Goal: Task Accomplishment & Management: Use online tool/utility

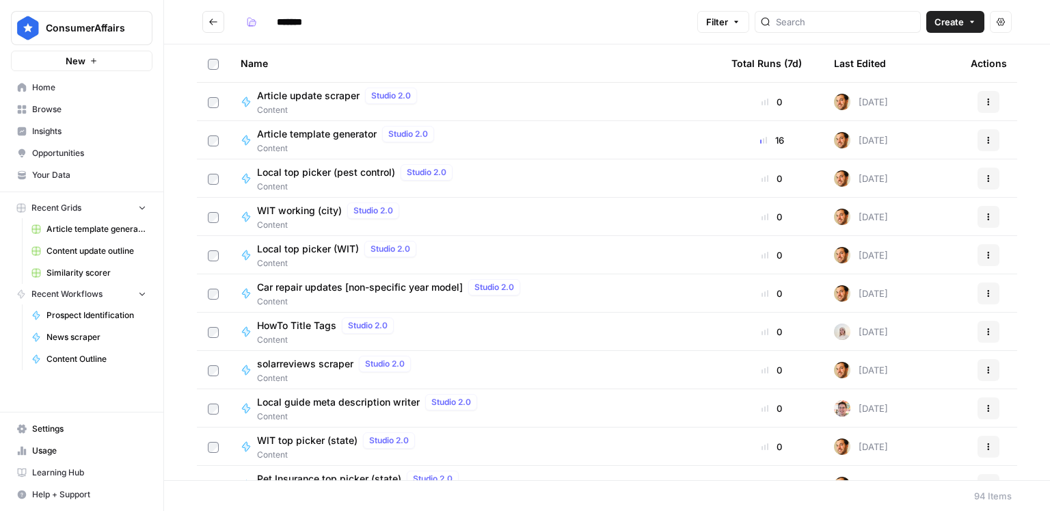
click at [81, 83] on span "Home" at bounding box center [89, 87] width 114 height 12
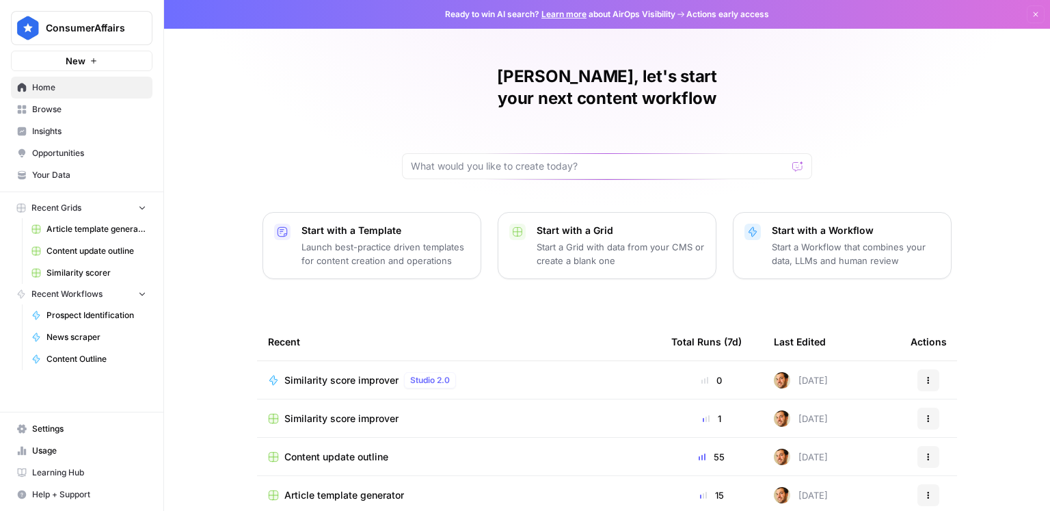
click at [70, 131] on span "Insights" at bounding box center [89, 131] width 114 height 12
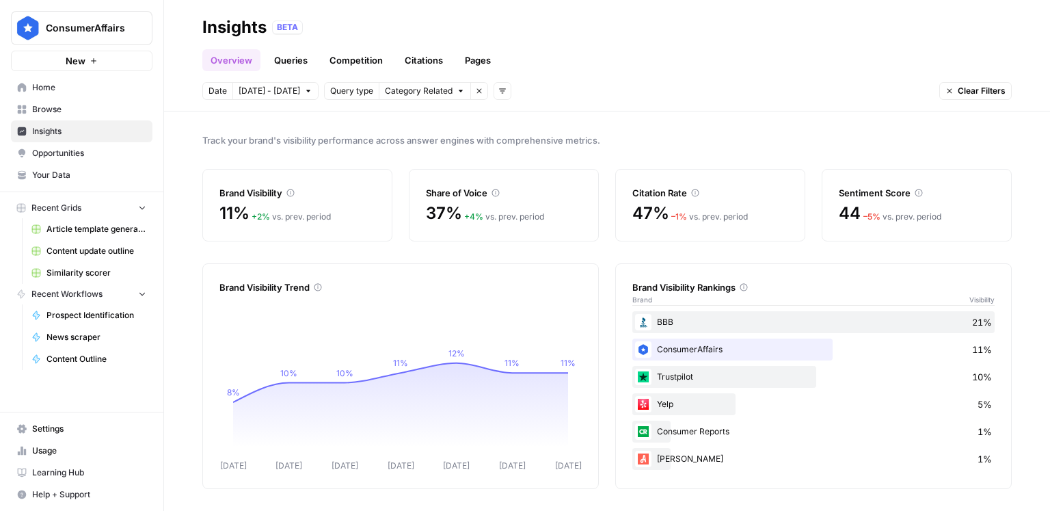
click at [297, 55] on link "Queries" at bounding box center [291, 60] width 50 height 22
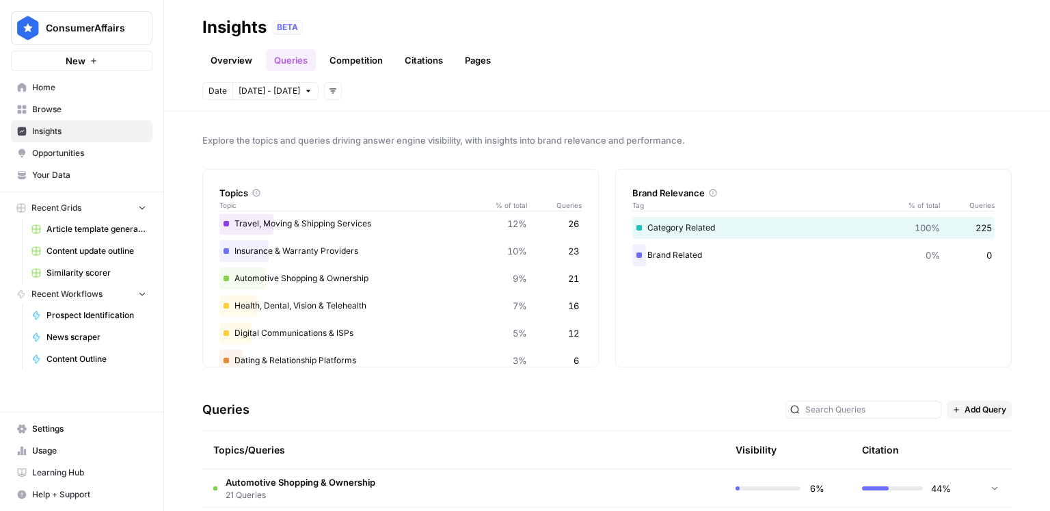
scroll to position [134, 0]
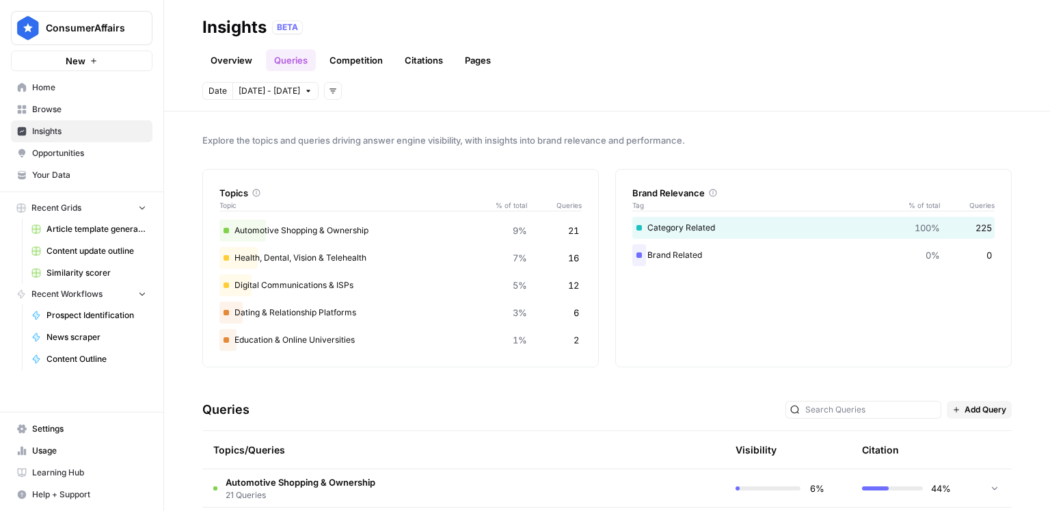
click at [367, 474] on td "Automotive Shopping & Ownership 21 Queries" at bounding box center [398, 488] width 392 height 38
click at [375, 475] on span "Automotive Shopping & Ownership" at bounding box center [301, 482] width 150 height 14
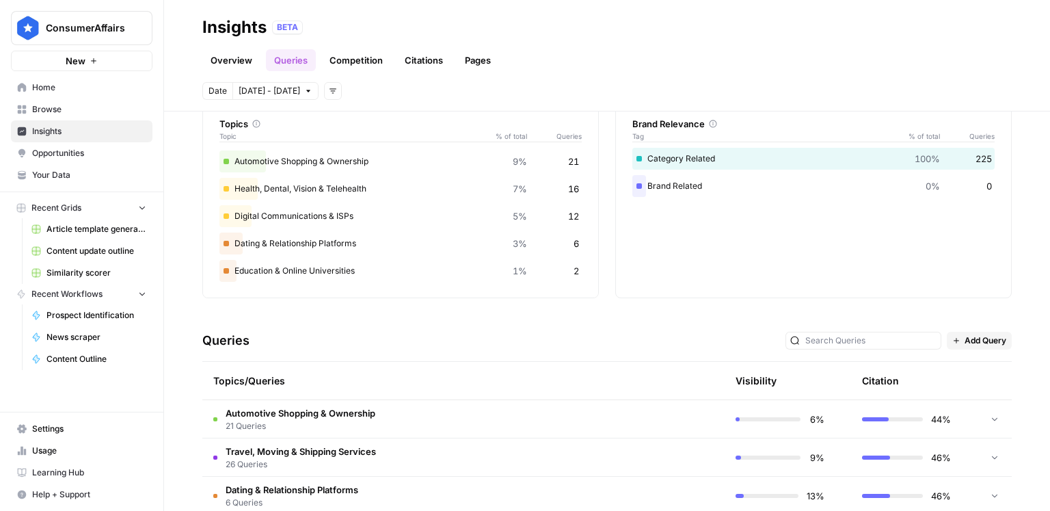
scroll to position [137, 0]
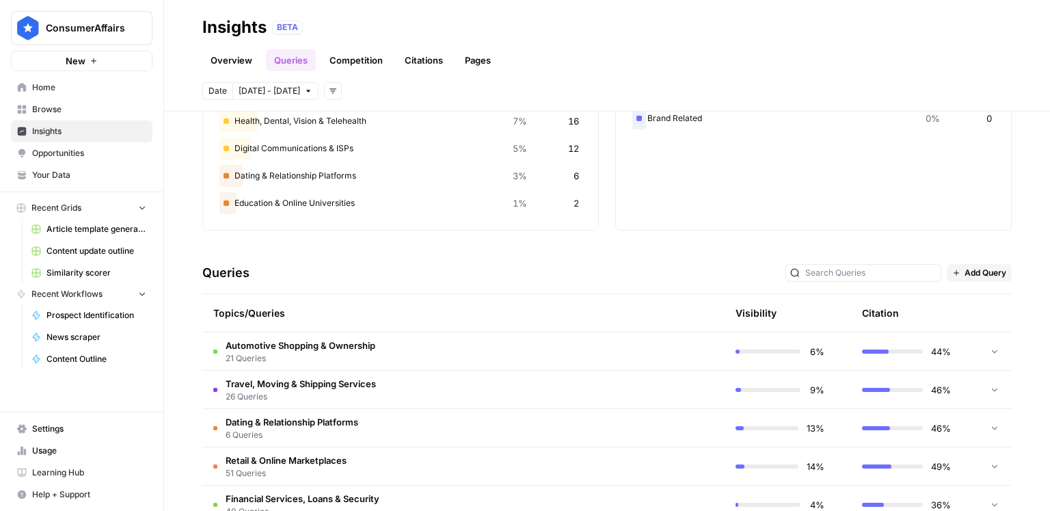
click at [372, 358] on span "21 Queries" at bounding box center [301, 358] width 150 height 12
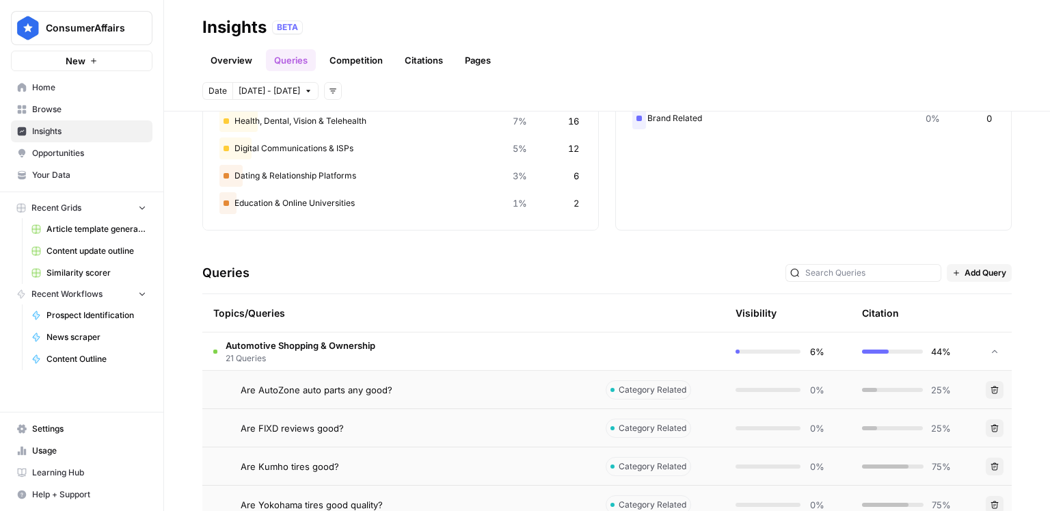
click at [372, 356] on span "21 Queries" at bounding box center [301, 358] width 150 height 12
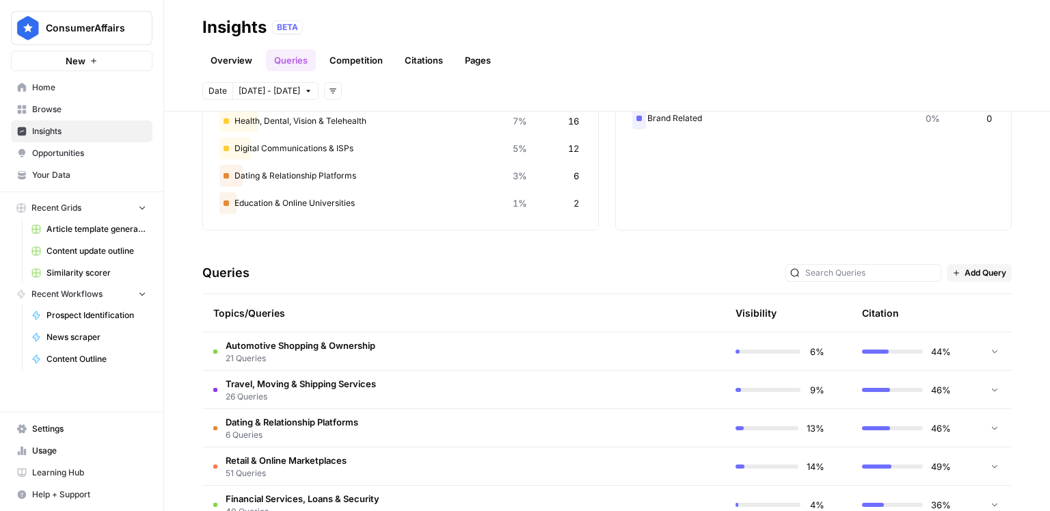
click at [319, 418] on span "Dating & Relationship Platforms" at bounding box center [292, 422] width 133 height 14
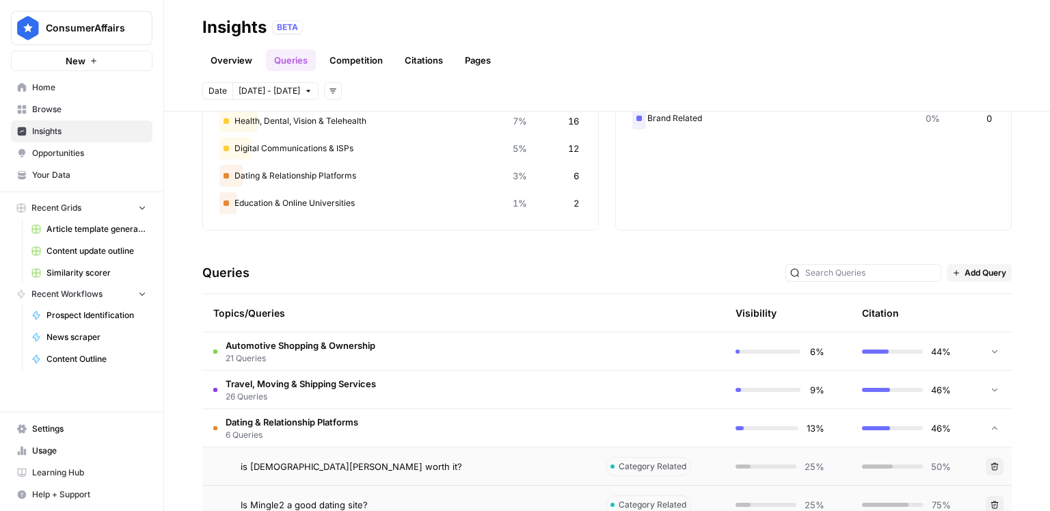
drag, startPoint x: 320, startPoint y: 418, endPoint x: 350, endPoint y: 385, distance: 44.5
click at [320, 418] on span "Dating & Relationship Platforms" at bounding box center [292, 422] width 133 height 14
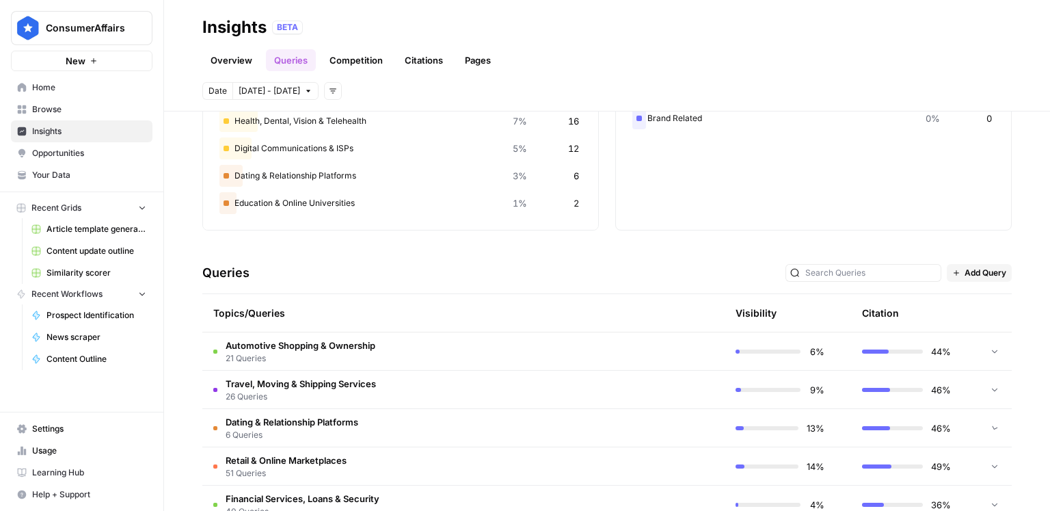
click at [350, 385] on span "Travel, Moving & Shipping Services" at bounding box center [301, 384] width 150 height 14
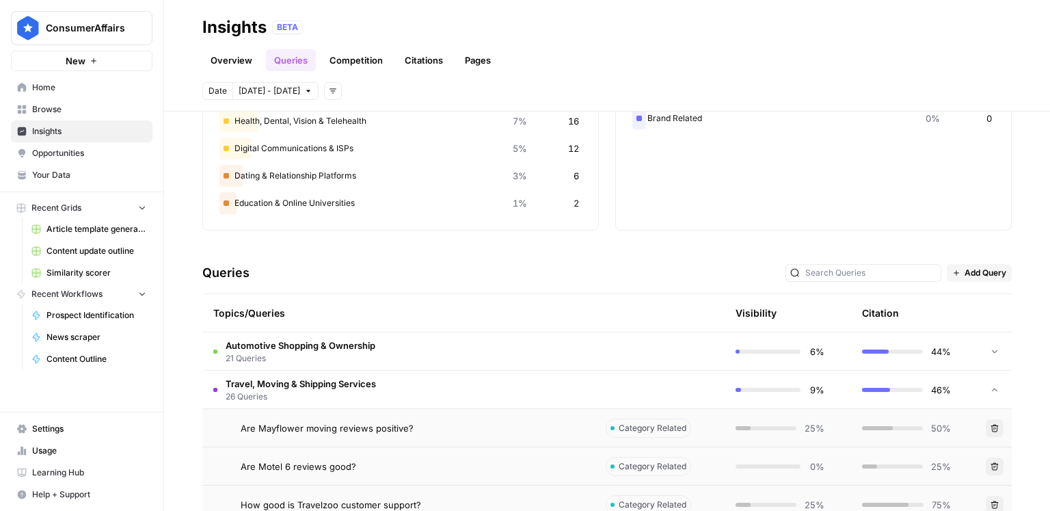
click at [351, 384] on span "Travel, Moving & Shipping Services" at bounding box center [301, 384] width 150 height 14
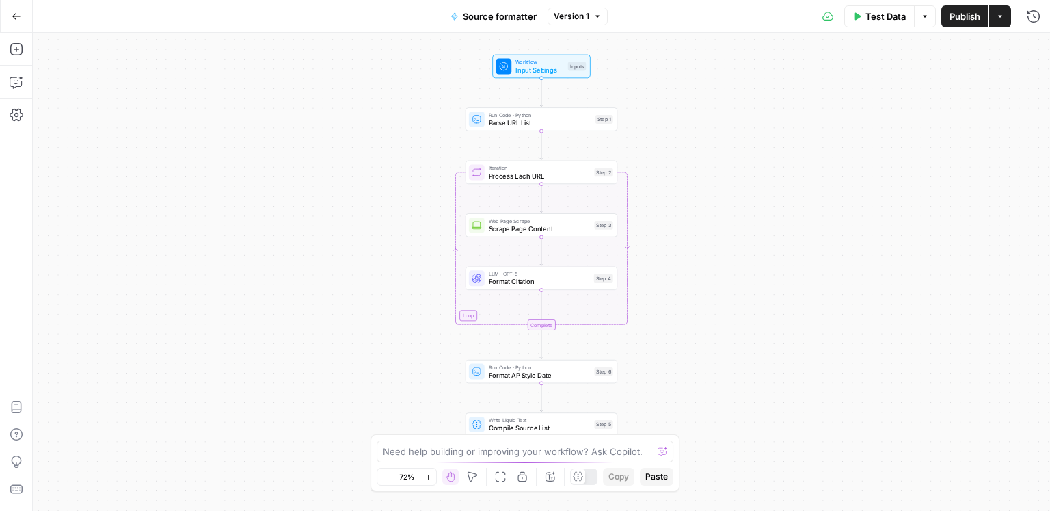
click at [469, 21] on span "Source formatter" at bounding box center [500, 17] width 74 height 14
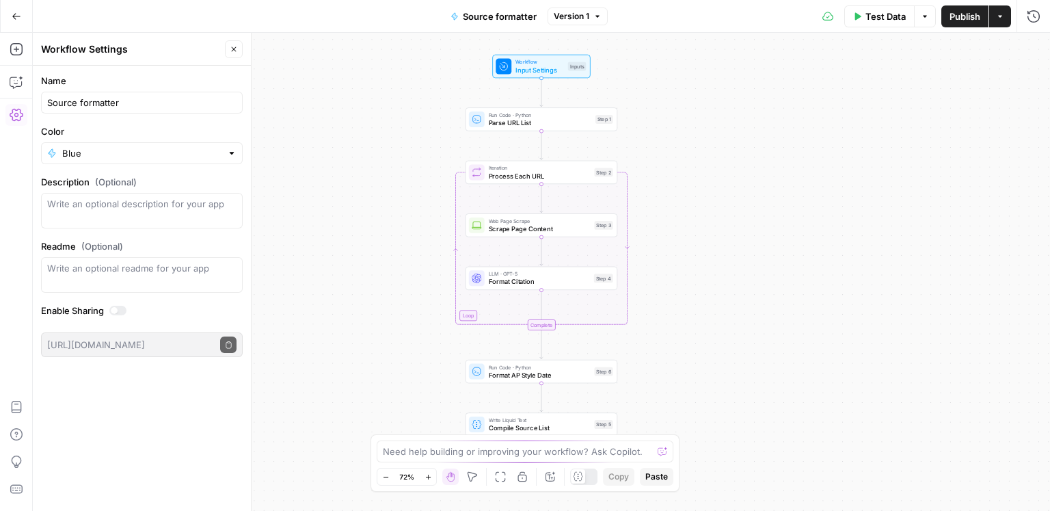
click at [122, 313] on div at bounding box center [117, 311] width 17 height 10
click at [228, 344] on icon "button" at bounding box center [229, 345] width 8 height 8
